Goal: Transaction & Acquisition: Obtain resource

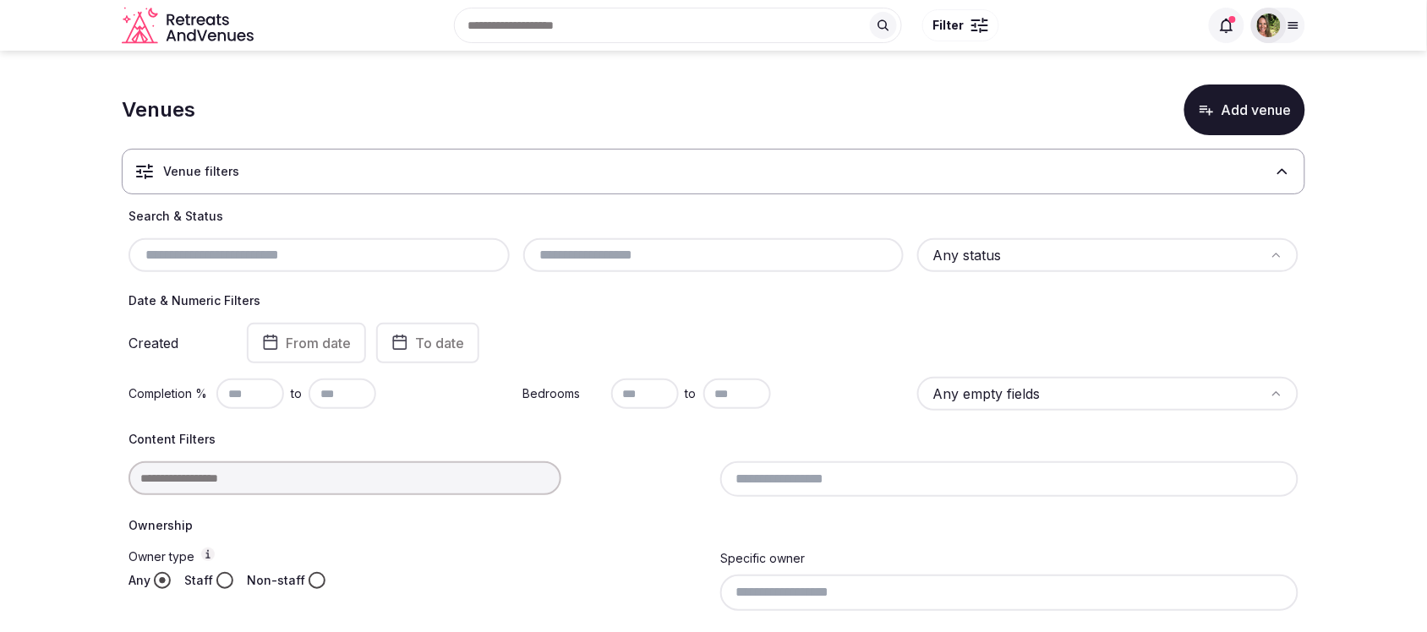
click at [214, 258] on input "text" at bounding box center [319, 255] width 368 height 20
type input "*"
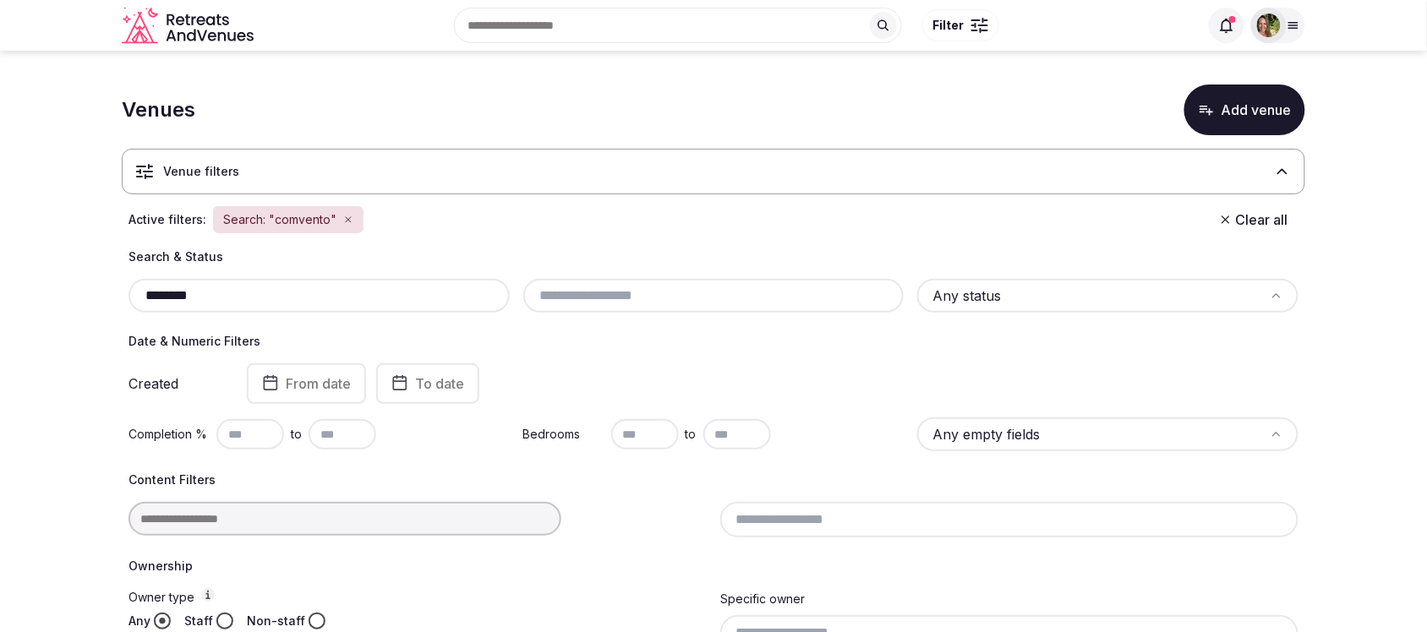
click at [161, 293] on input "********" at bounding box center [319, 296] width 368 height 20
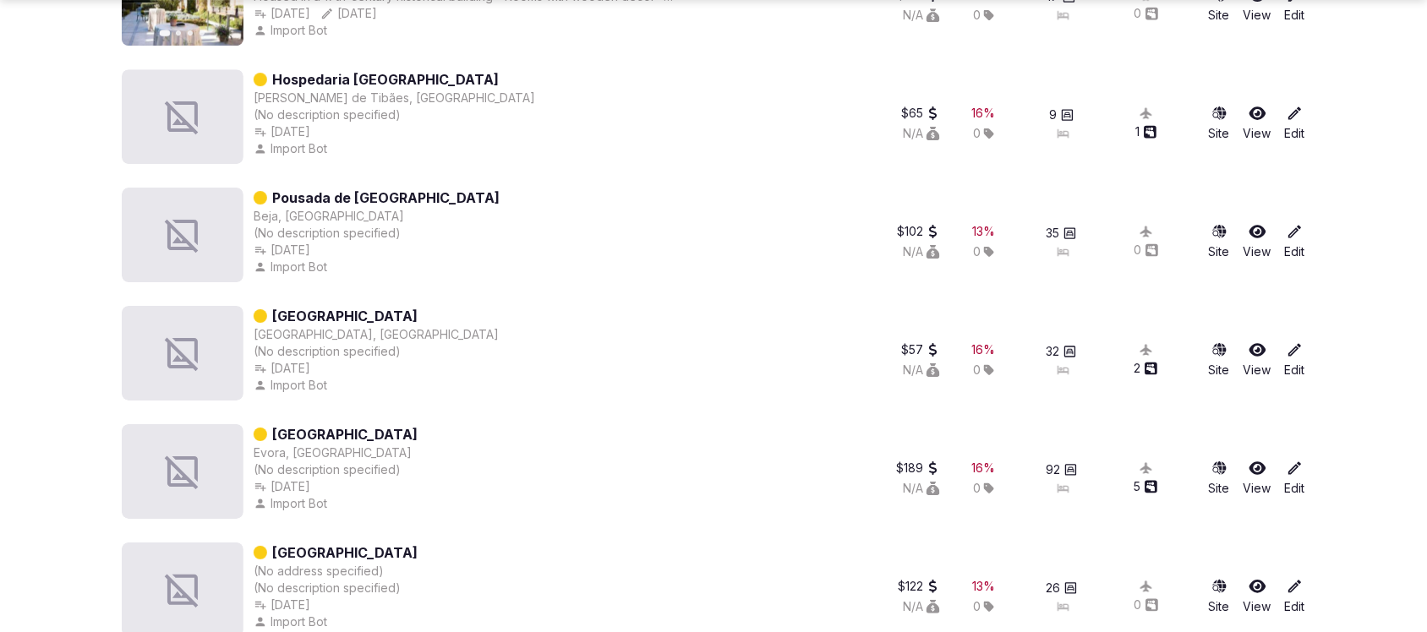
scroll to position [1691, 0]
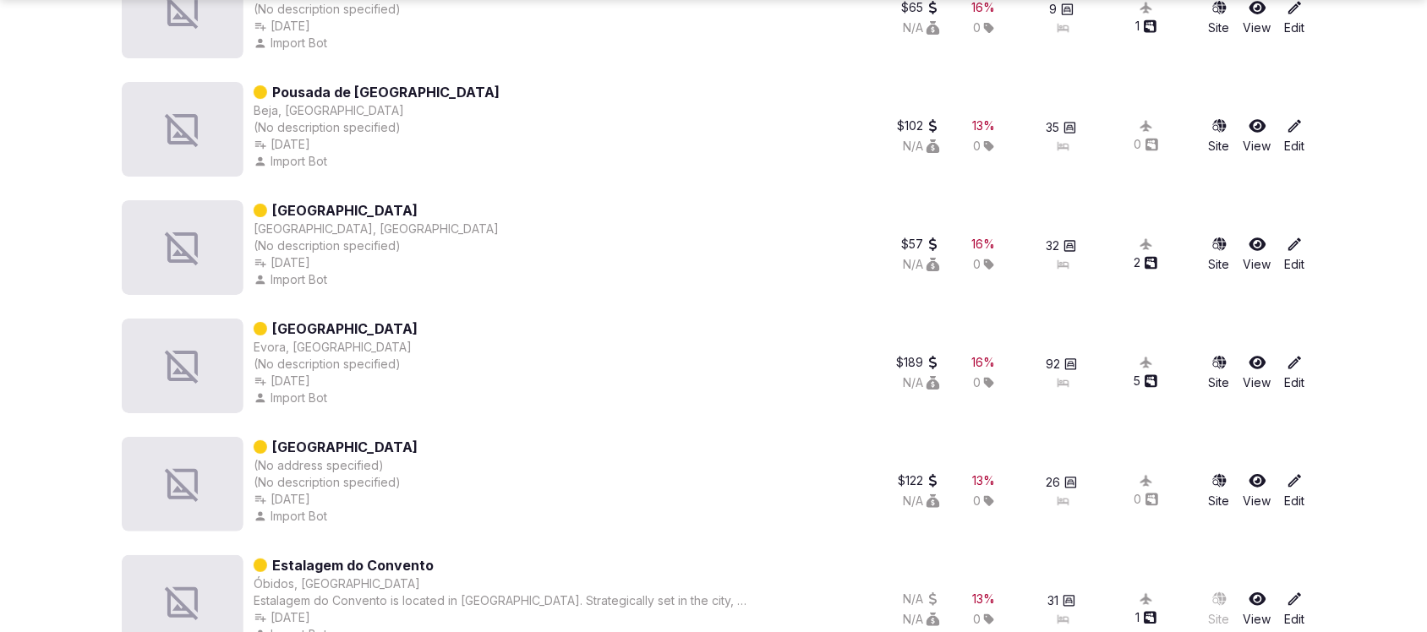
type input "********"
click at [418, 328] on link "Convento do Espinheiro Resort & Spa" at bounding box center [344, 329] width 145 height 20
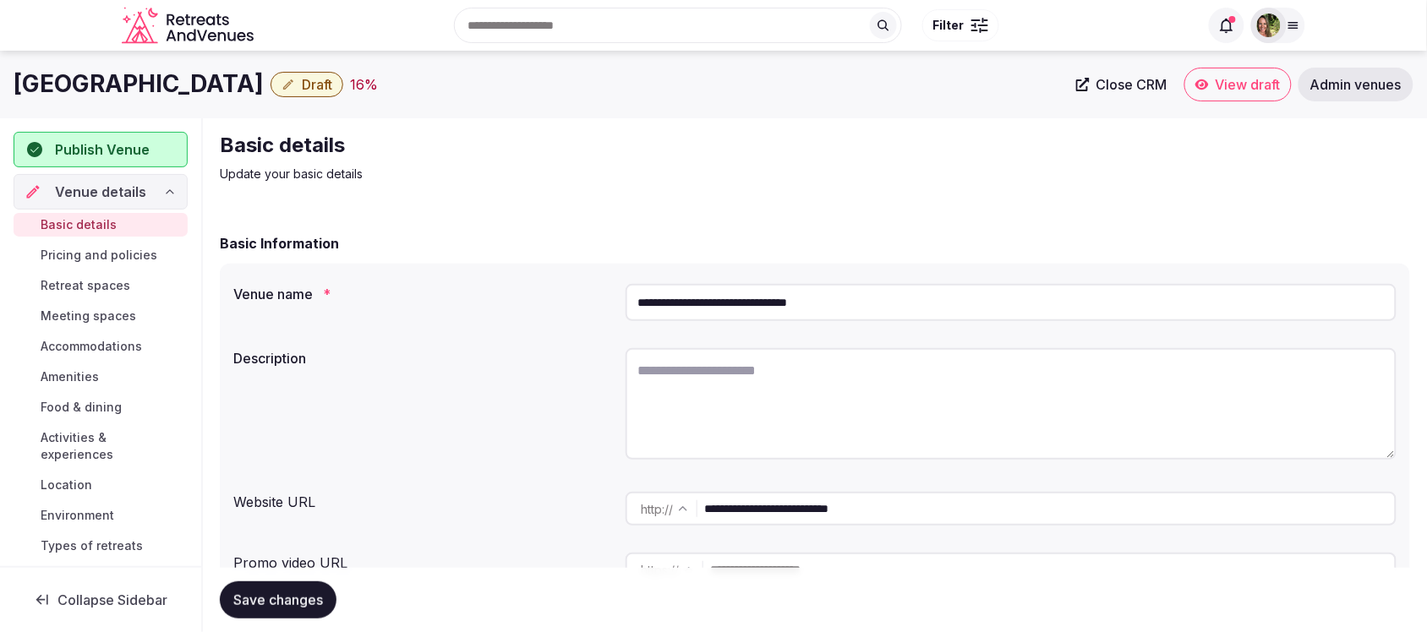
click at [1281, 19] on div at bounding box center [1269, 26] width 24 height 24
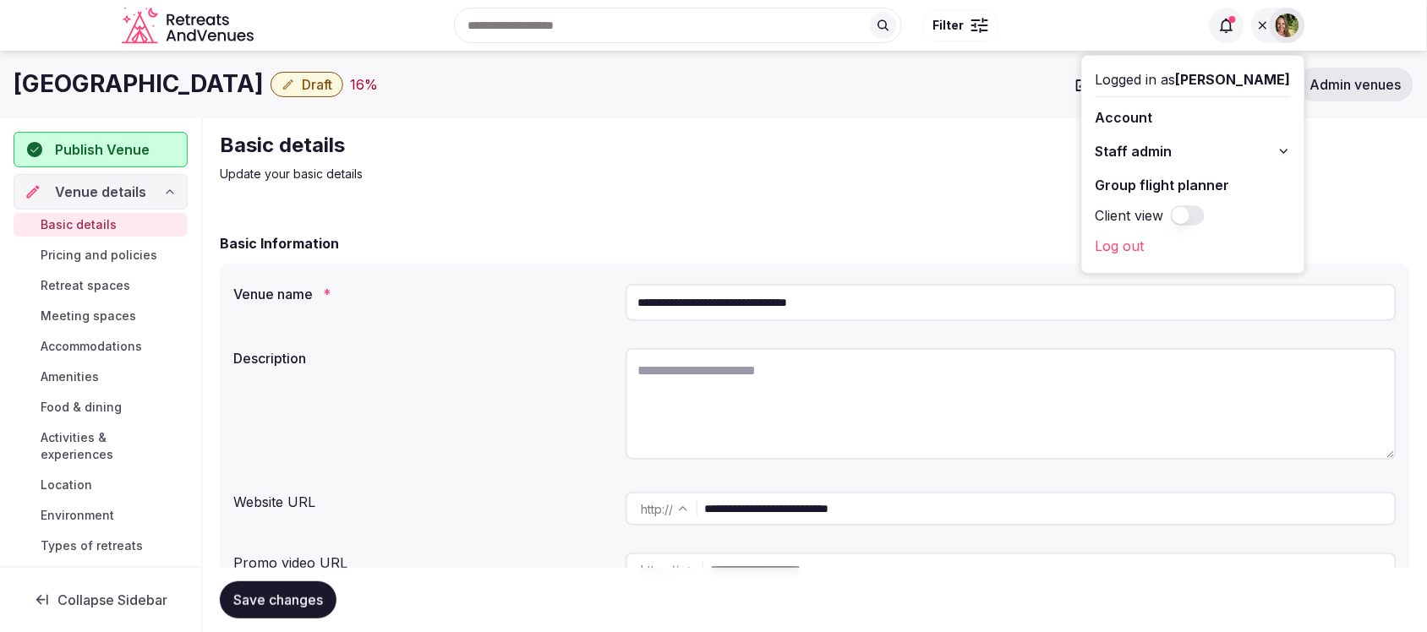
click at [1158, 142] on span "Staff admin" at bounding box center [1134, 151] width 77 height 20
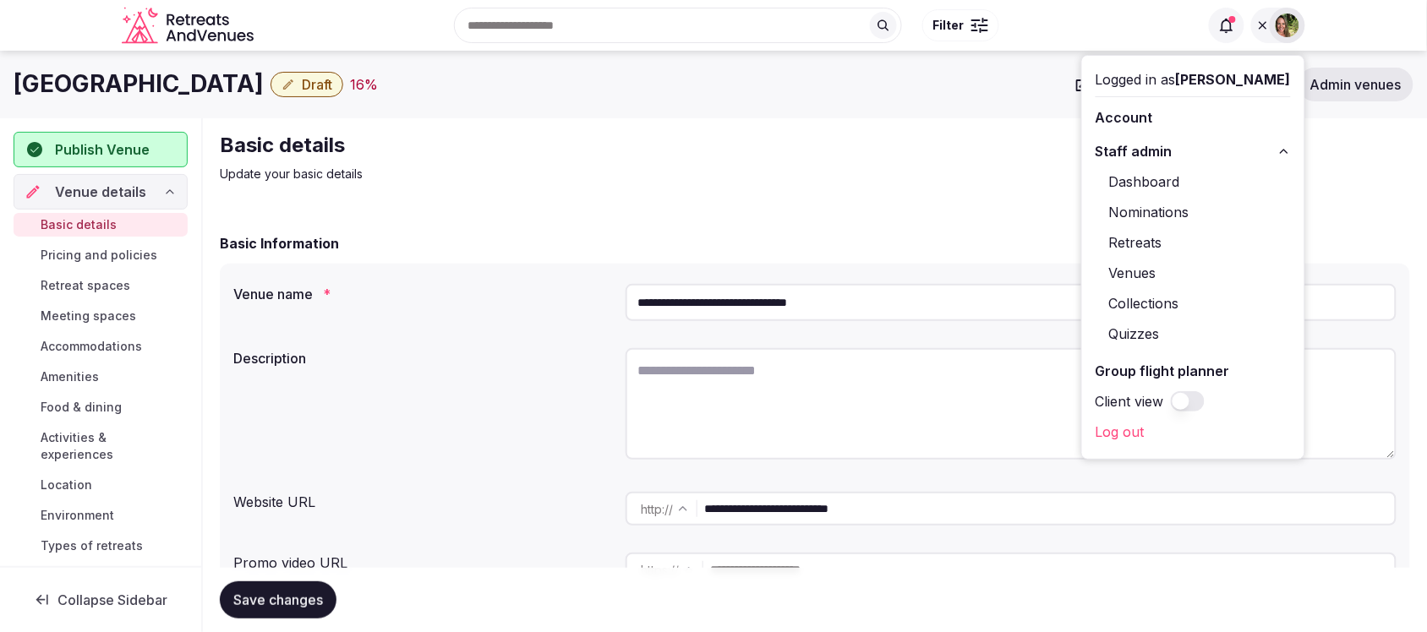
click at [1169, 174] on link "Dashboard" at bounding box center [1193, 181] width 195 height 27
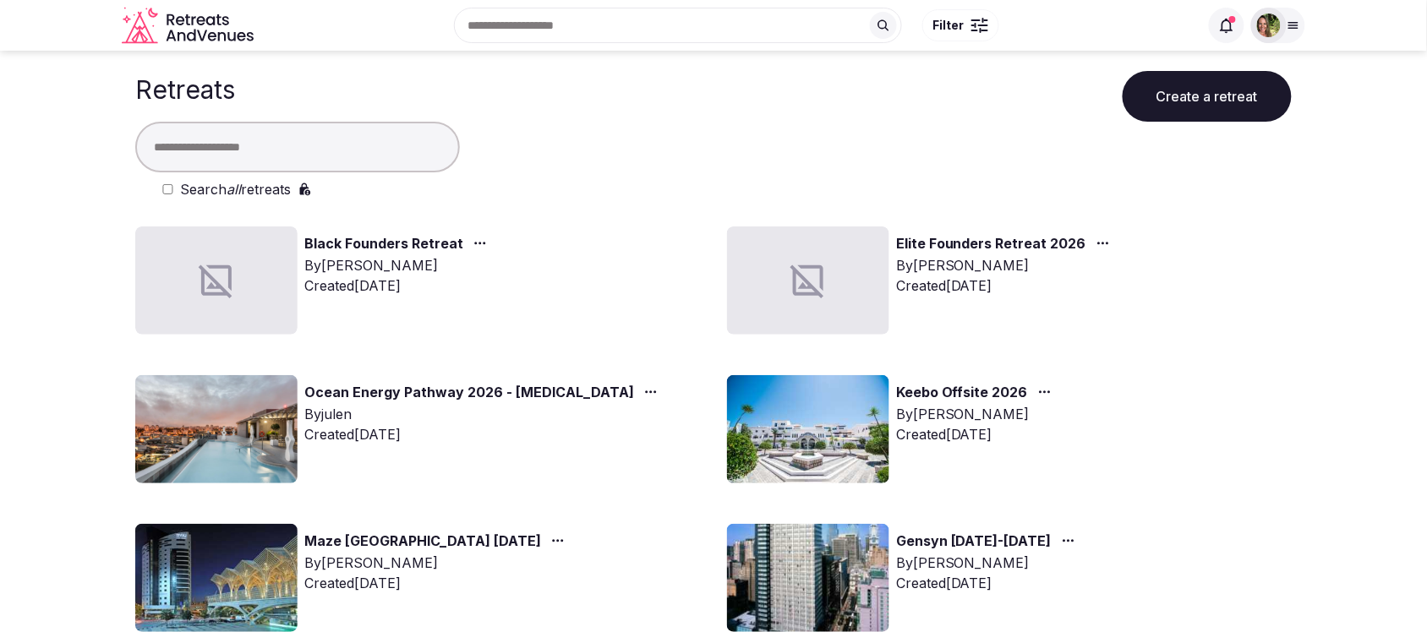
click at [280, 140] on input "text" at bounding box center [297, 147] width 325 height 51
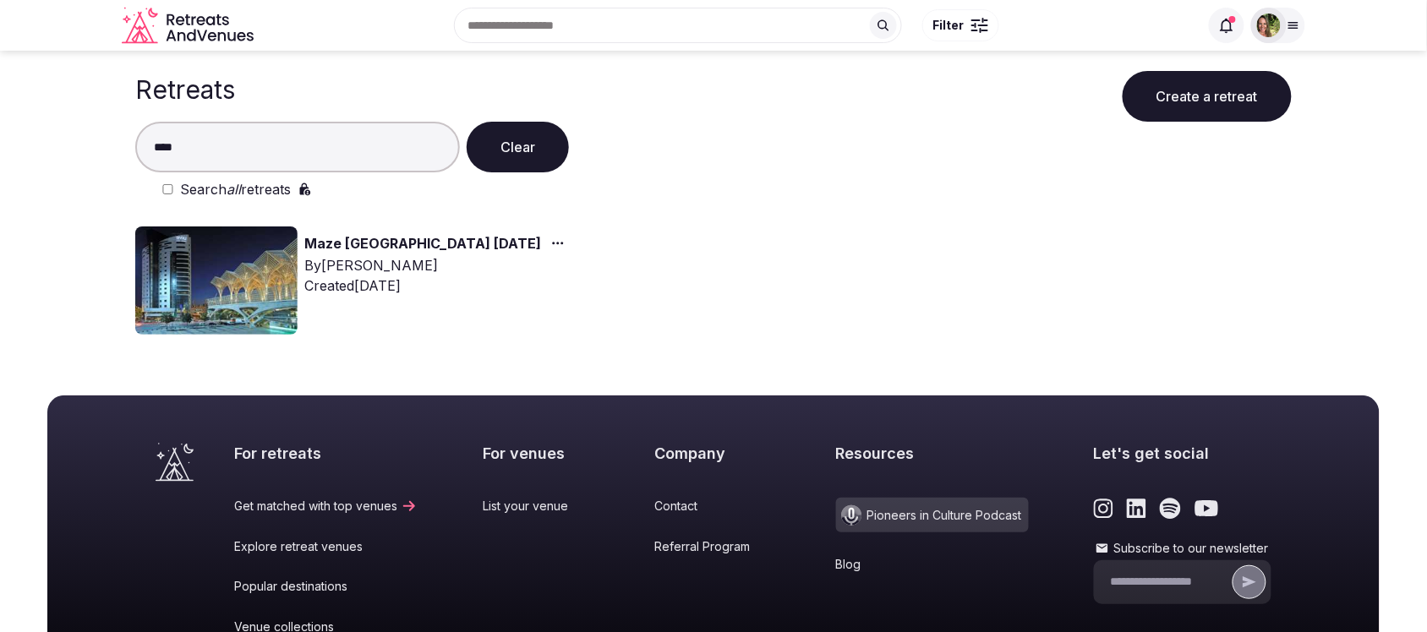
type input "****"
click at [551, 238] on icon "button" at bounding box center [558, 244] width 14 height 14
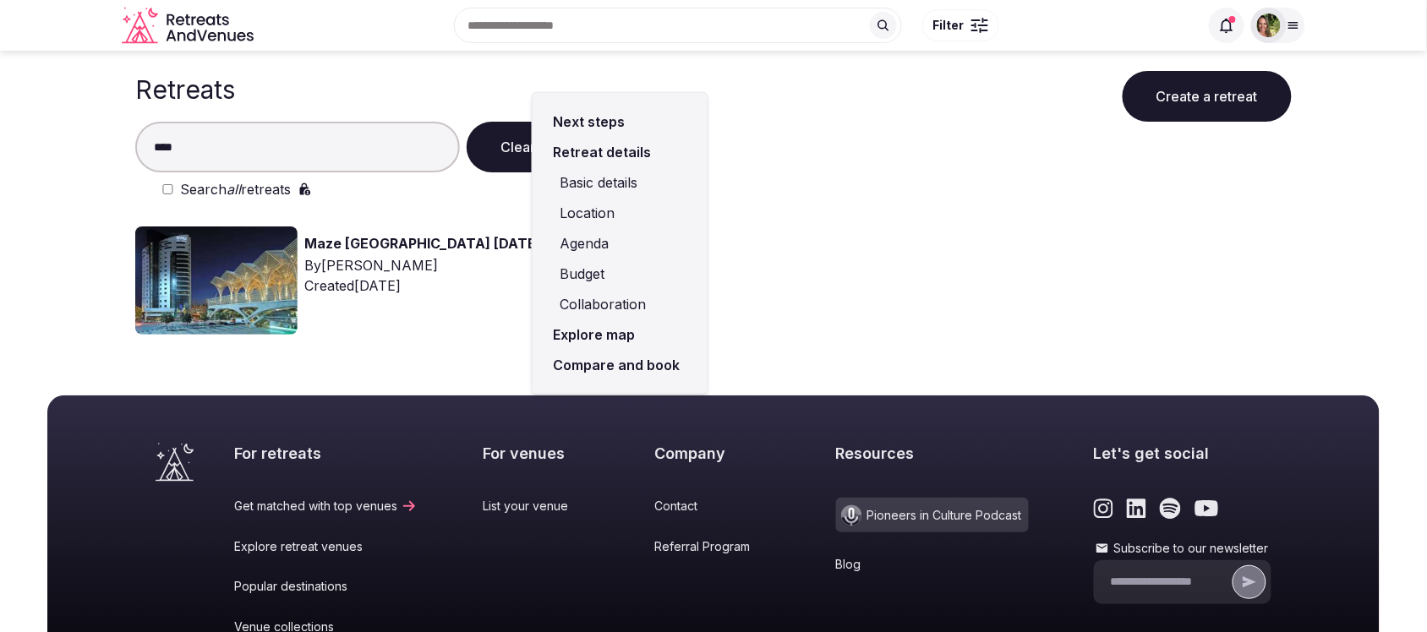
click at [610, 365] on link "Compare and book" at bounding box center [620, 365] width 148 height 30
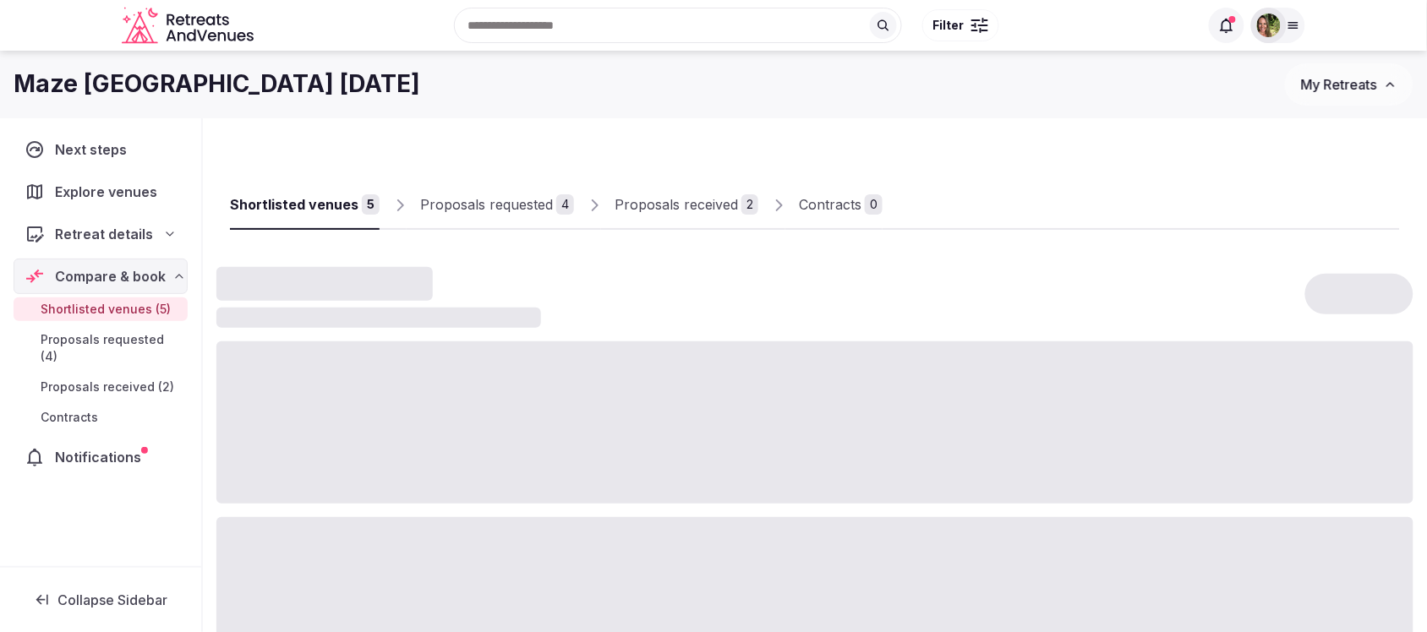
click at [657, 204] on div "Proposals received" at bounding box center [676, 204] width 123 height 20
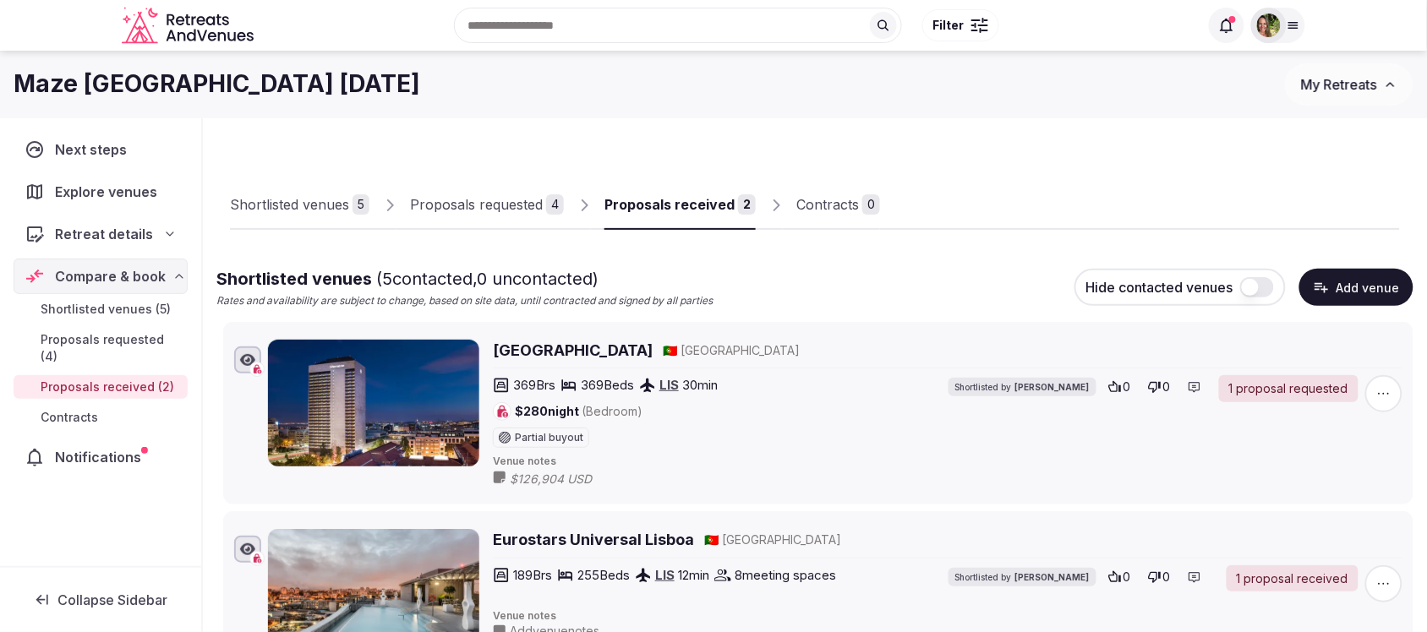
click at [657, 204] on div "Proposals received" at bounding box center [670, 204] width 130 height 20
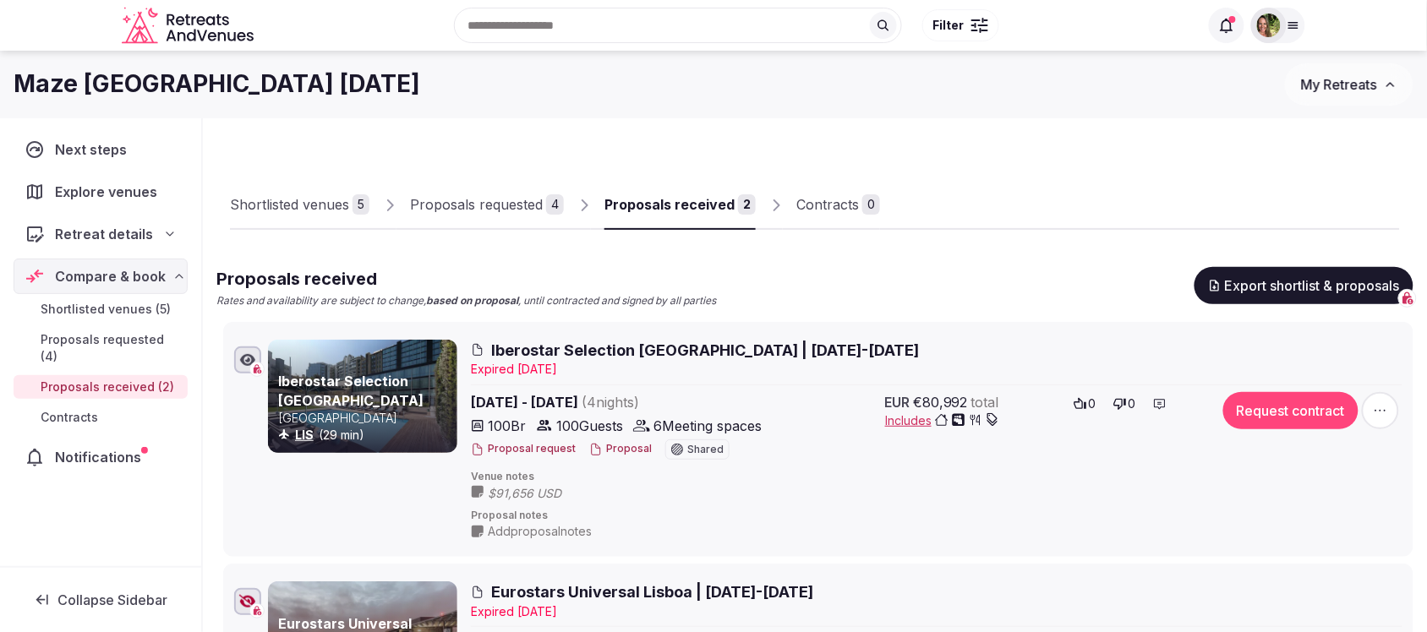
click at [613, 446] on button "Proposal" at bounding box center [620, 449] width 63 height 14
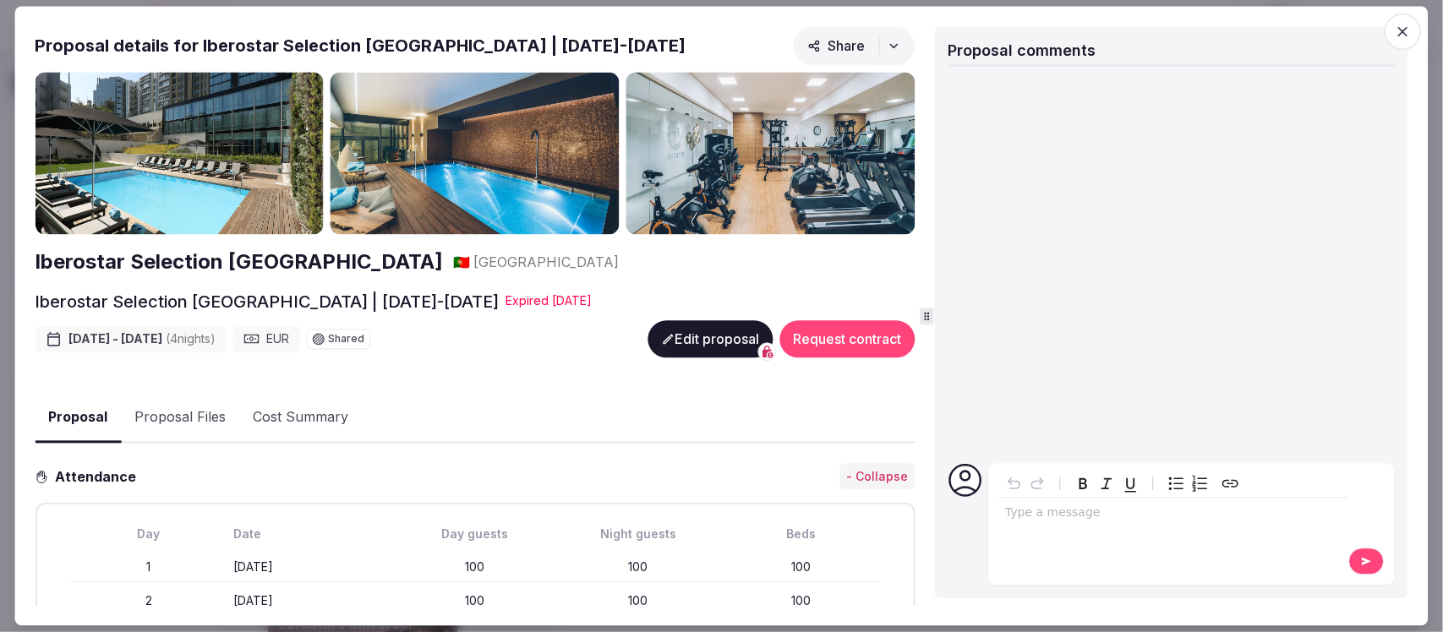
click at [197, 414] on button "Proposal Files" at bounding box center [180, 418] width 118 height 49
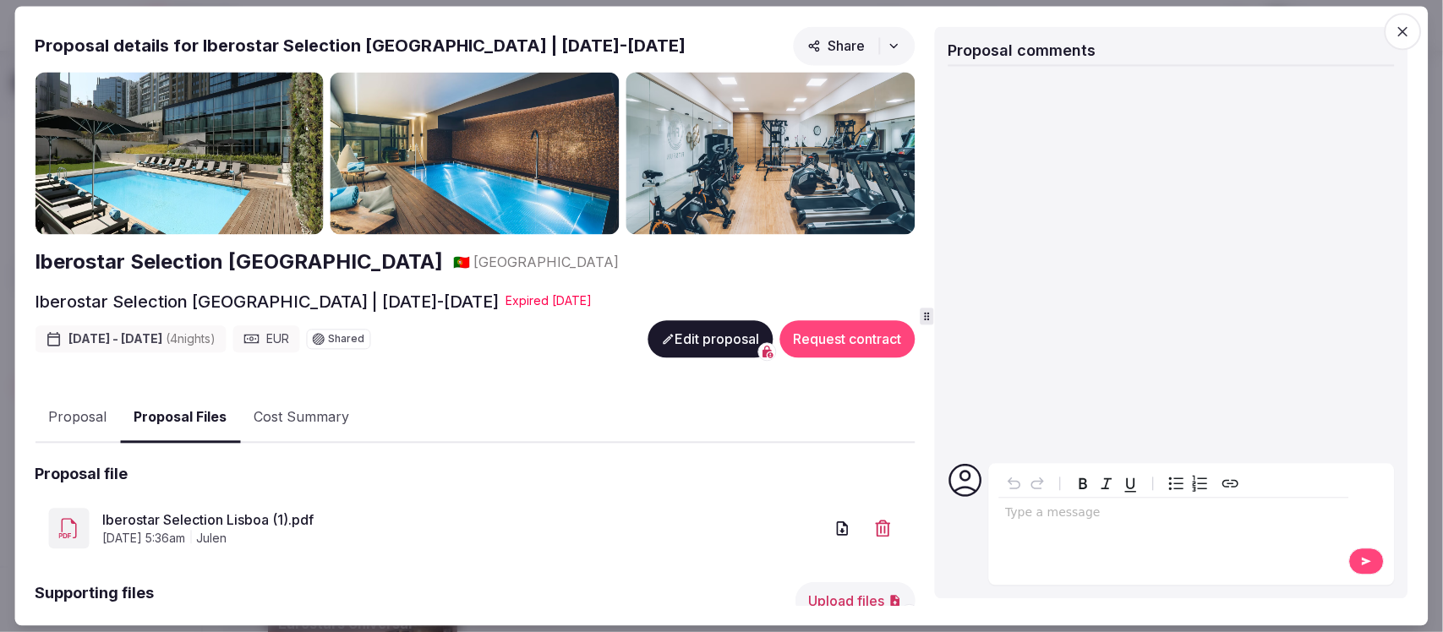
click at [249, 512] on link "Iberostar Selection Lisboa (1).pdf" at bounding box center [462, 521] width 721 height 20
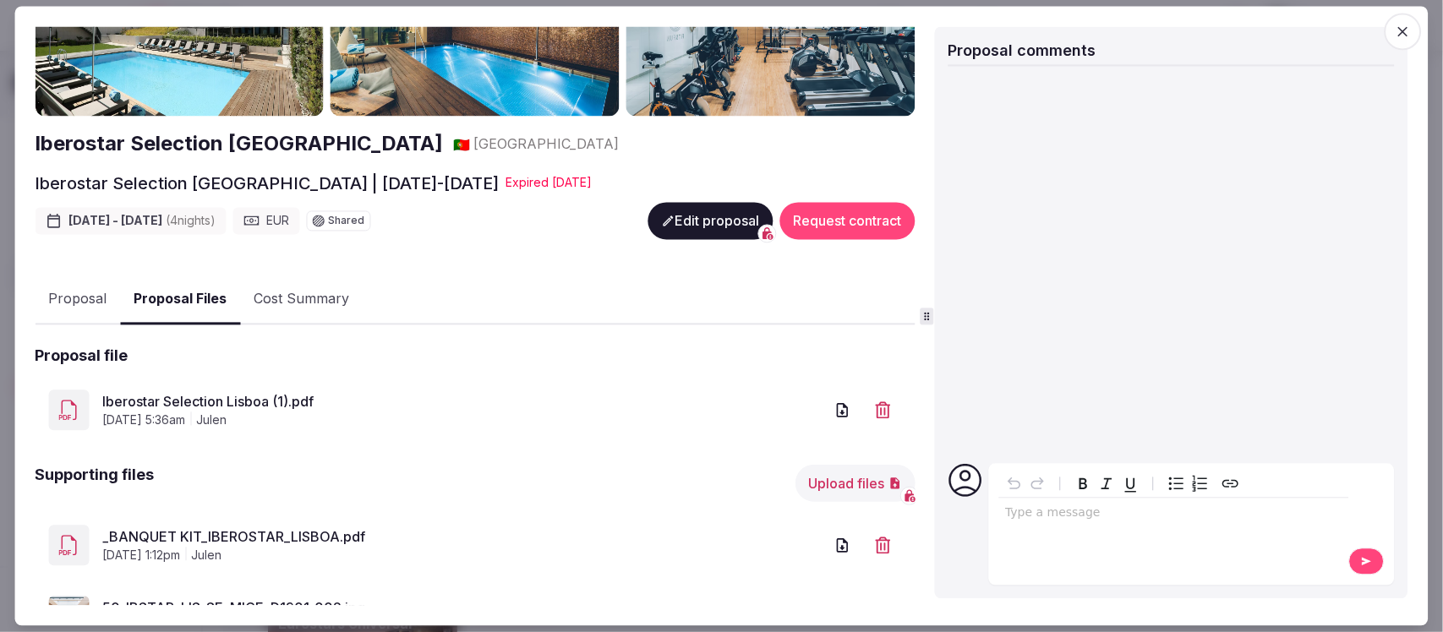
scroll to position [192, 0]
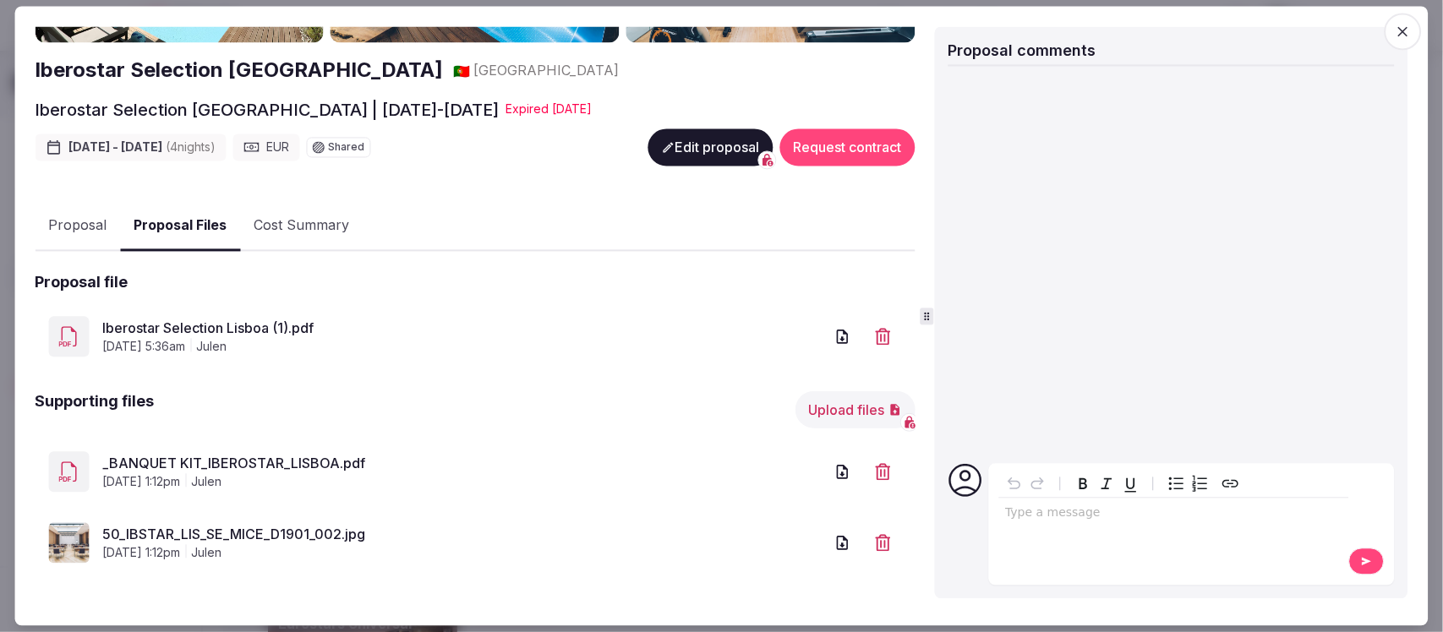
click at [290, 525] on link "50_IBSTAR_LIS_SE_MICE_D1901_002.jpg" at bounding box center [462, 535] width 721 height 20
click at [74, 220] on button "Proposal" at bounding box center [77, 226] width 85 height 49
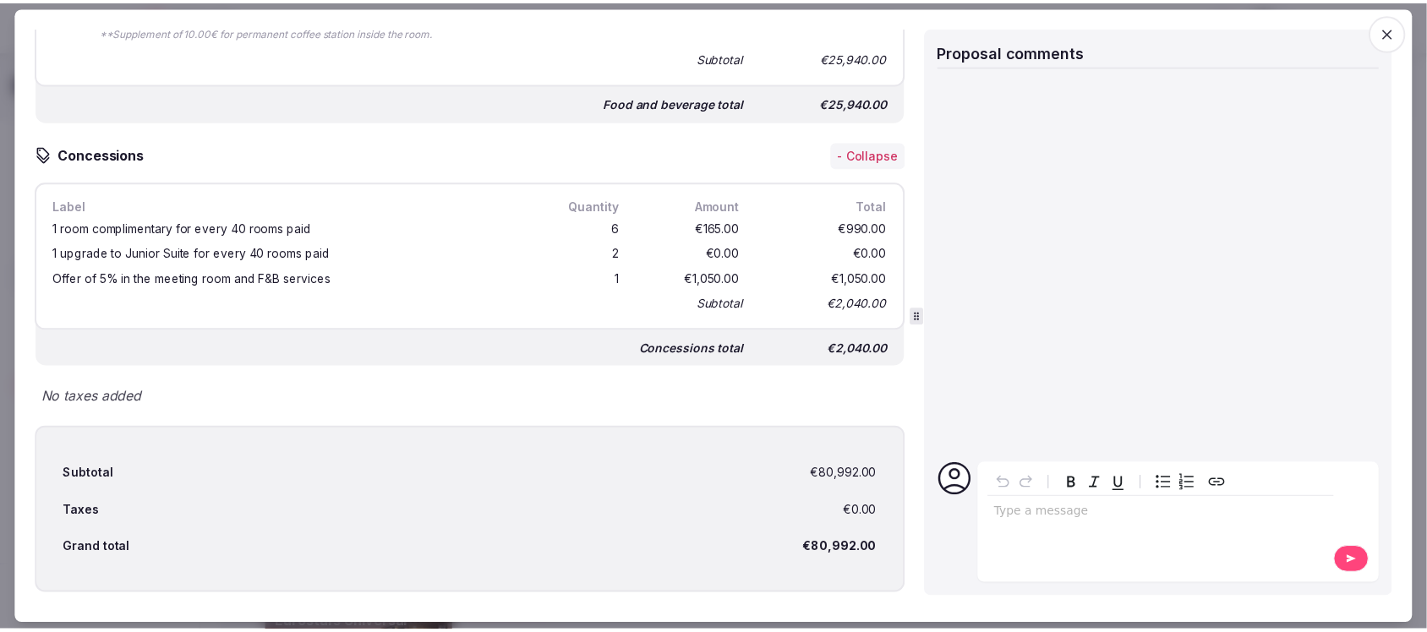
scroll to position [2043, 0]
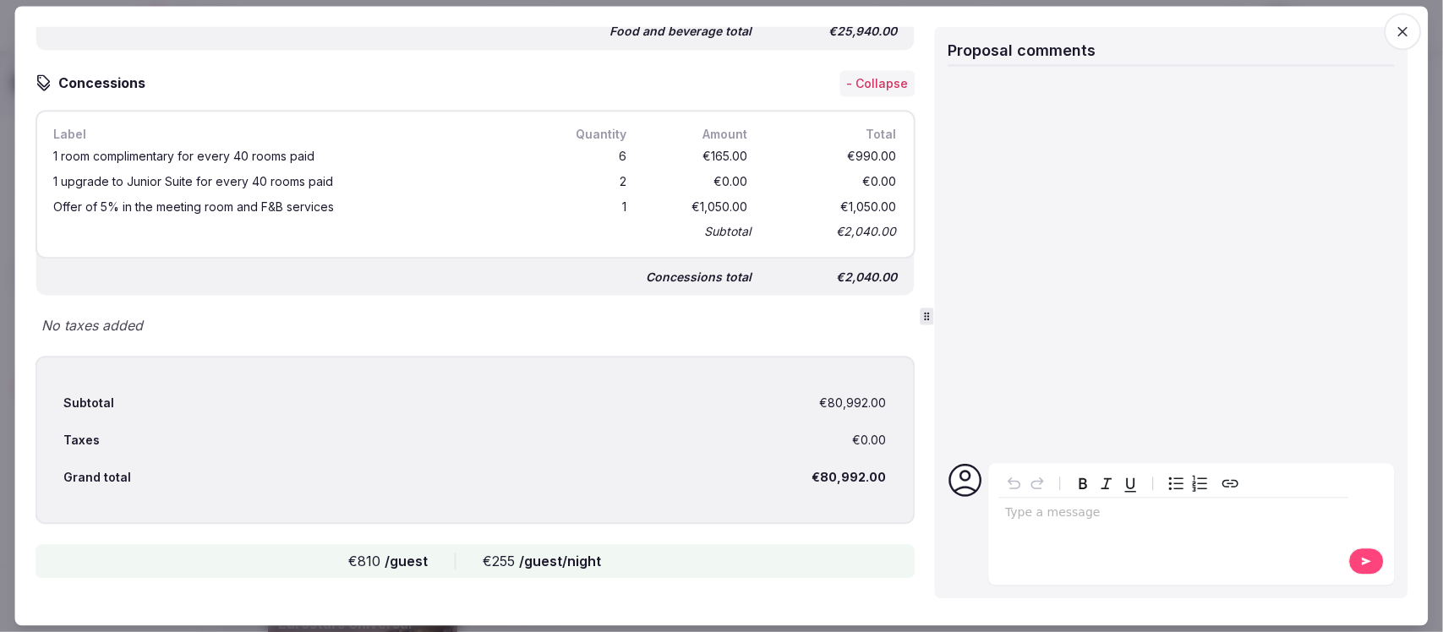
click at [1404, 30] on icon "button" at bounding box center [1403, 32] width 10 height 10
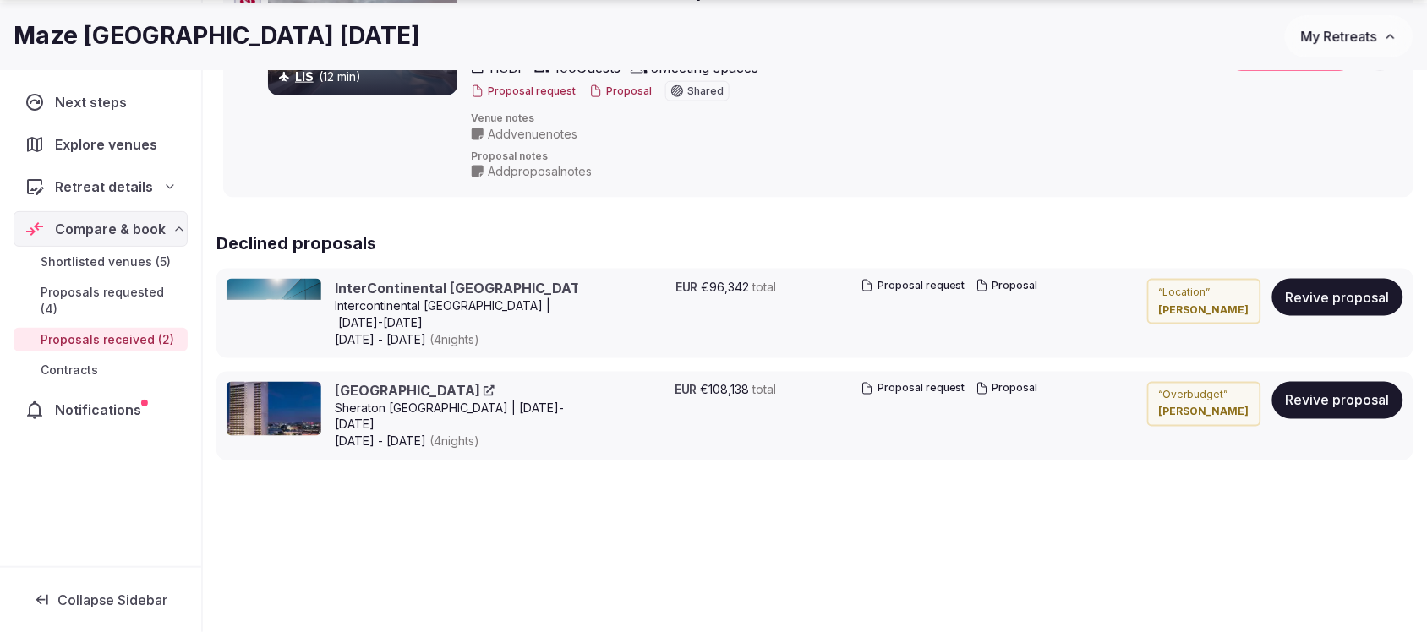
scroll to position [643, 0]
